Goal: Use online tool/utility: Utilize a website feature to perform a specific function

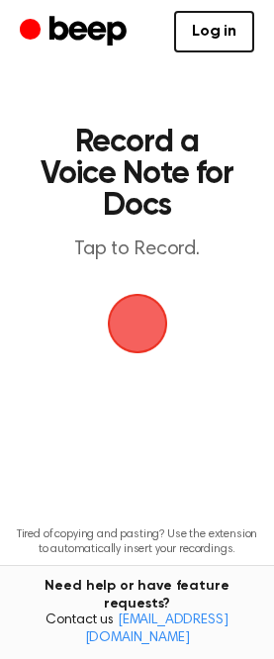
click at [132, 321] on span "button" at bounding box center [137, 323] width 55 height 55
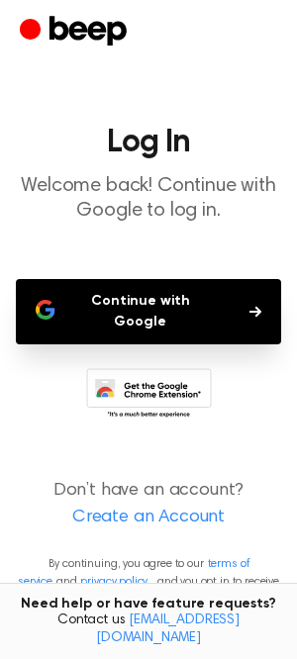
click at [165, 295] on button "Continue with Google" at bounding box center [148, 311] width 265 height 65
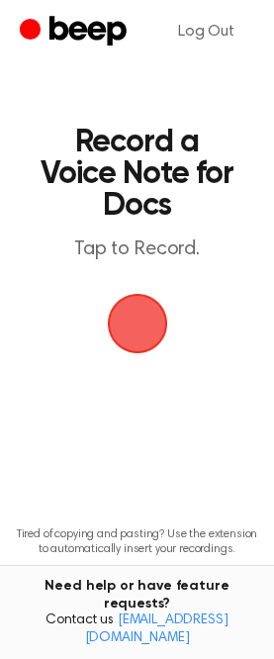
drag, startPoint x: 146, startPoint y: 336, endPoint x: 161, endPoint y: 345, distance: 18.7
click at [154, 343] on span "button" at bounding box center [137, 324] width 60 height 60
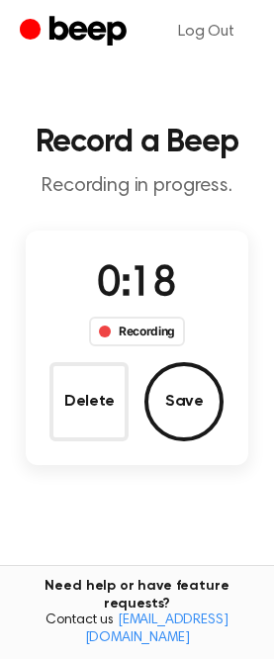
drag, startPoint x: 45, startPoint y: 652, endPoint x: 186, endPoint y: 402, distance: 287.7
click at [186, 402] on button "Save" at bounding box center [184, 401] width 79 height 79
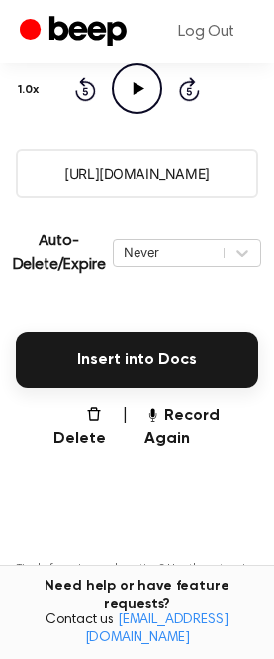
scroll to position [297, 0]
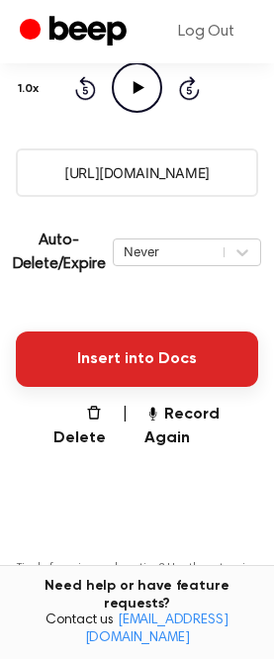
click at [155, 351] on button "Insert into Docs" at bounding box center [137, 359] width 243 height 55
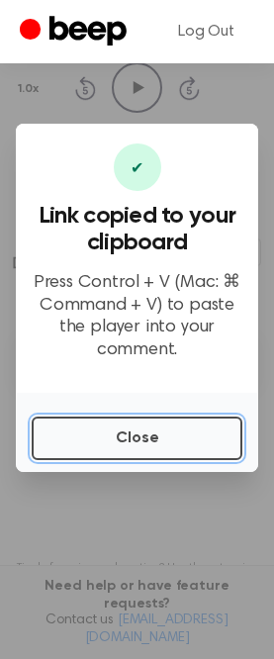
click at [165, 435] on button "Close" at bounding box center [137, 439] width 211 height 44
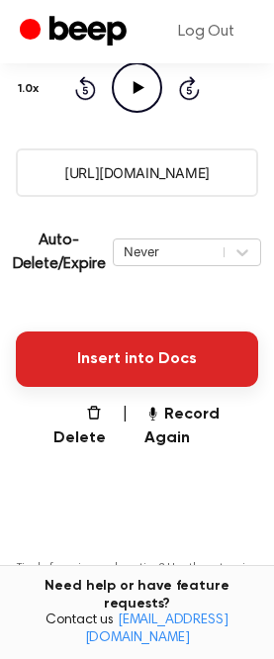
click at [148, 346] on button "Insert into Docs" at bounding box center [137, 359] width 243 height 55
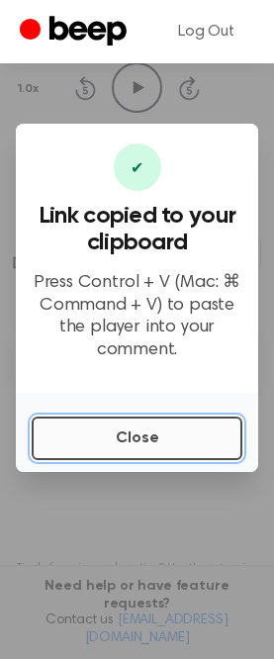
click at [184, 442] on button "Close" at bounding box center [137, 439] width 211 height 44
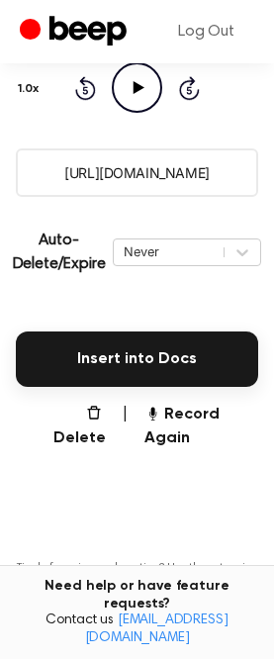
drag, startPoint x: 39, startPoint y: 174, endPoint x: 328, endPoint y: 167, distance: 289.1
click at [273, 167] on html "Log Out Your Recording is Ready Copy the link and paste it anywhere 0:00 0:17 Y…" at bounding box center [137, 241] width 274 height 1077
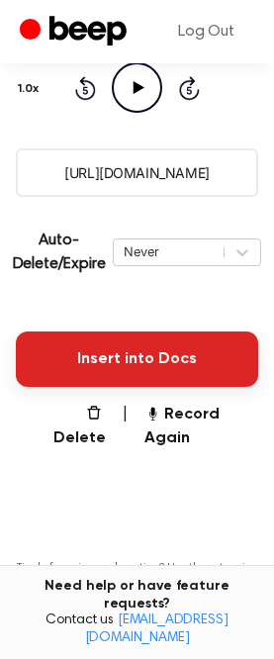
click at [134, 350] on button "Insert into Docs" at bounding box center [137, 359] width 243 height 55
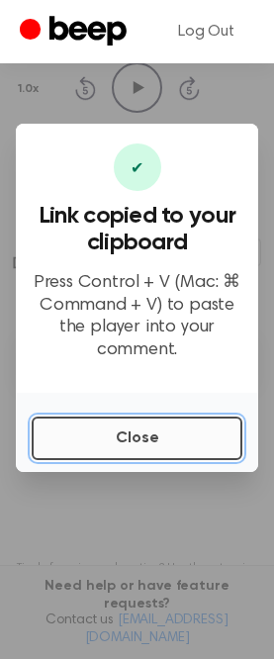
click at [143, 439] on button "Close" at bounding box center [137, 439] width 211 height 44
